Goal: Find specific page/section: Find specific page/section

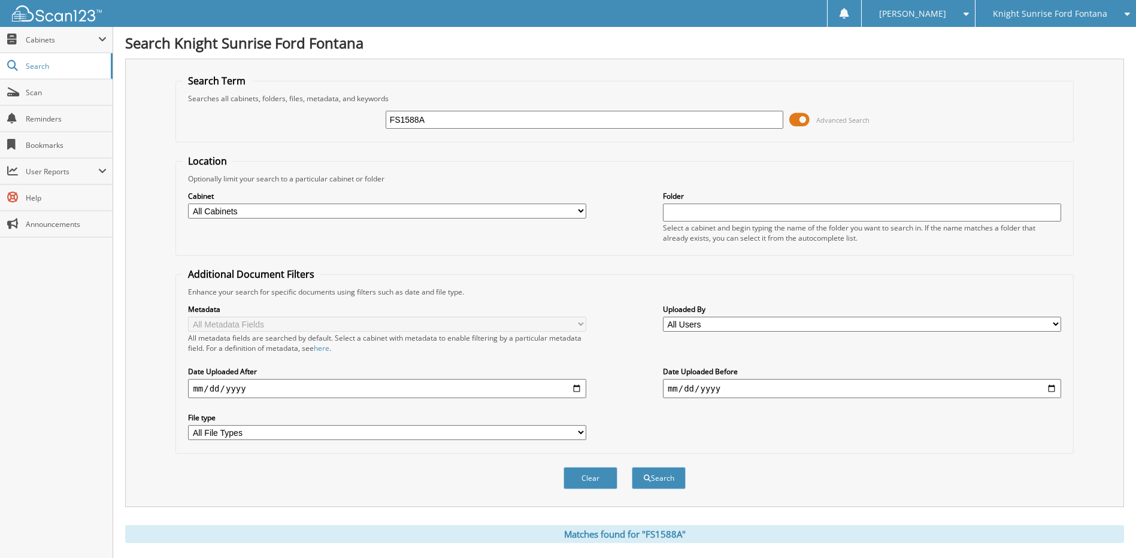
drag, startPoint x: 498, startPoint y: 120, endPoint x: 299, endPoint y: 110, distance: 199.0
click at [304, 110] on div "FS1588A Advanced Search" at bounding box center [624, 120] width 884 height 32
type input "V67458"
click at [632, 467] on button "Search" at bounding box center [659, 478] width 54 height 22
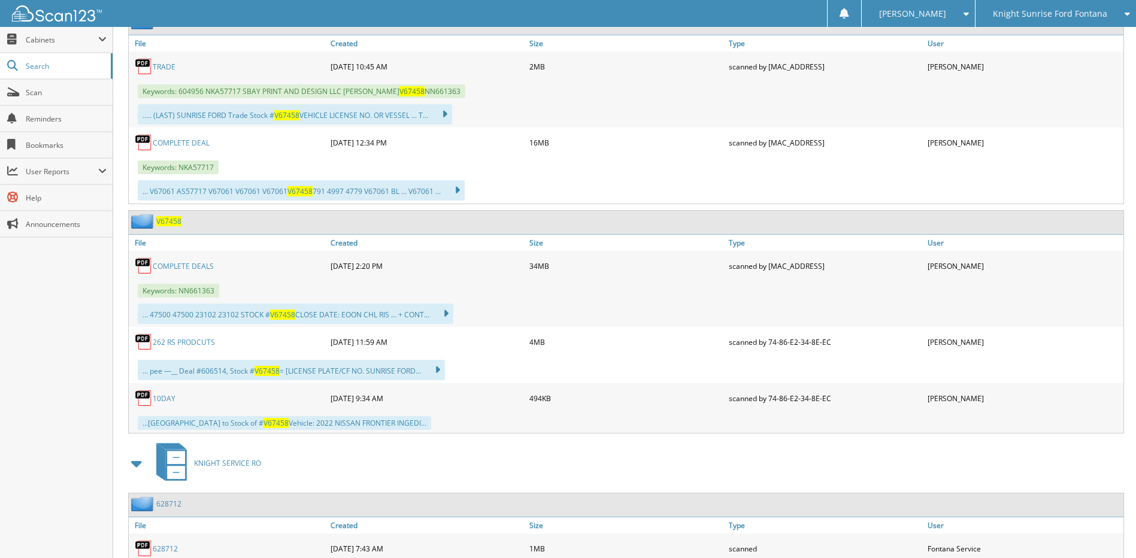
scroll to position [599, 0]
click at [168, 219] on span "V67458" at bounding box center [168, 220] width 25 height 10
